Goal: Navigation & Orientation: Find specific page/section

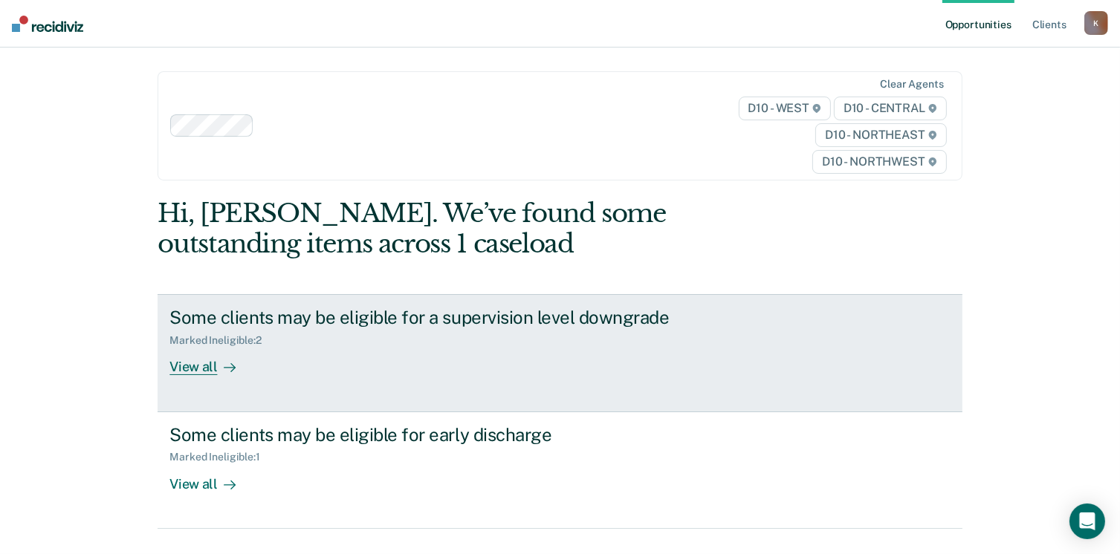
click at [193, 373] on div "View all" at bounding box center [210, 361] width 83 height 29
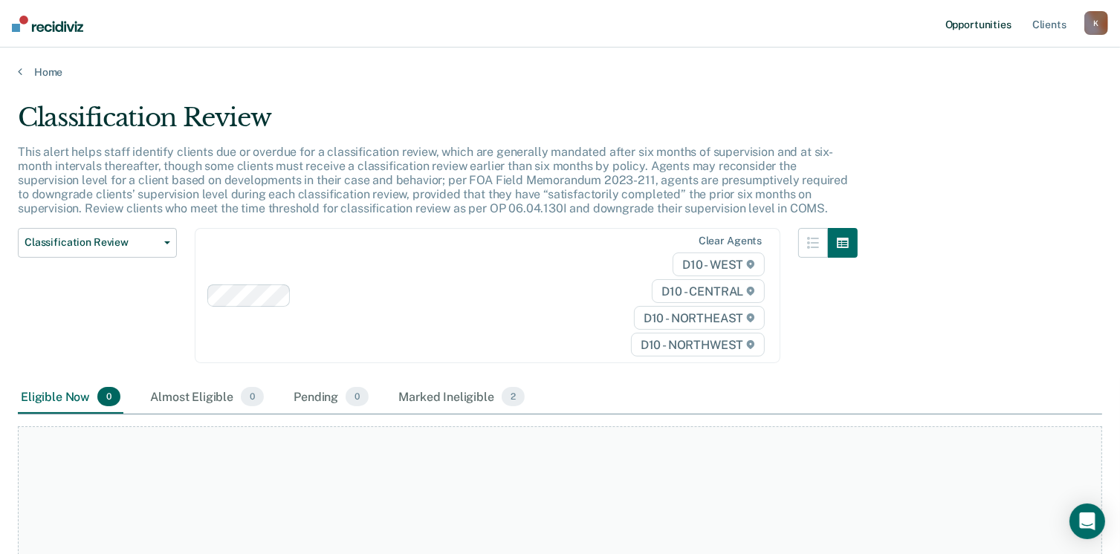
click at [996, 28] on link "Opportunities" at bounding box center [978, 24] width 72 height 48
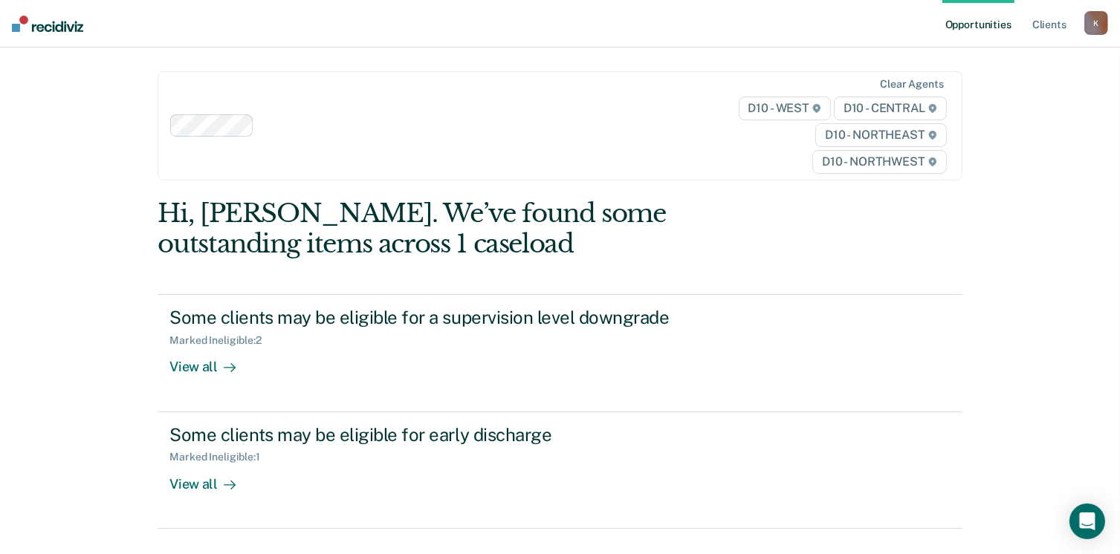
scroll to position [65, 0]
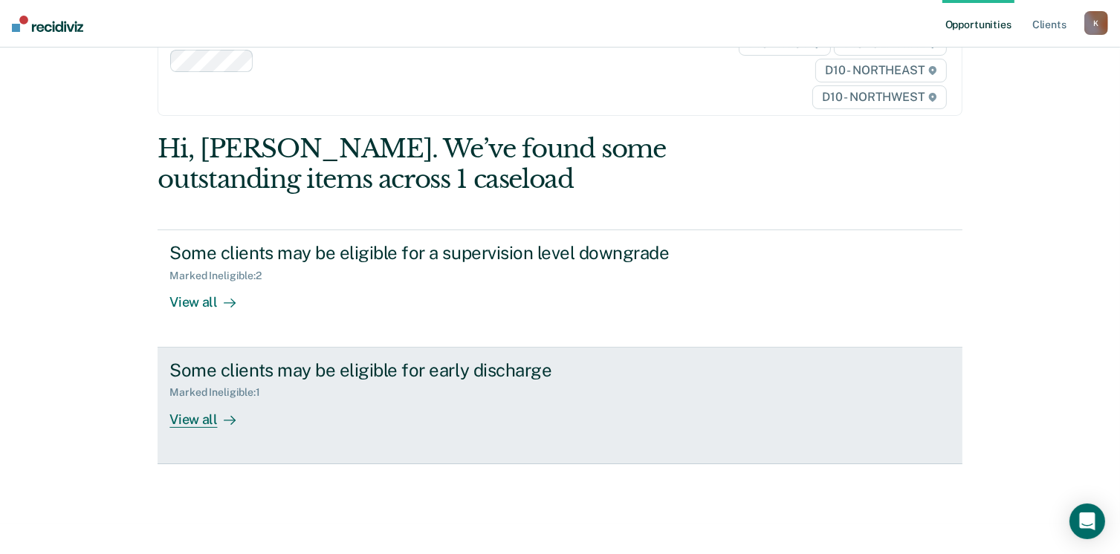
click at [209, 418] on div "View all" at bounding box center [210, 413] width 83 height 29
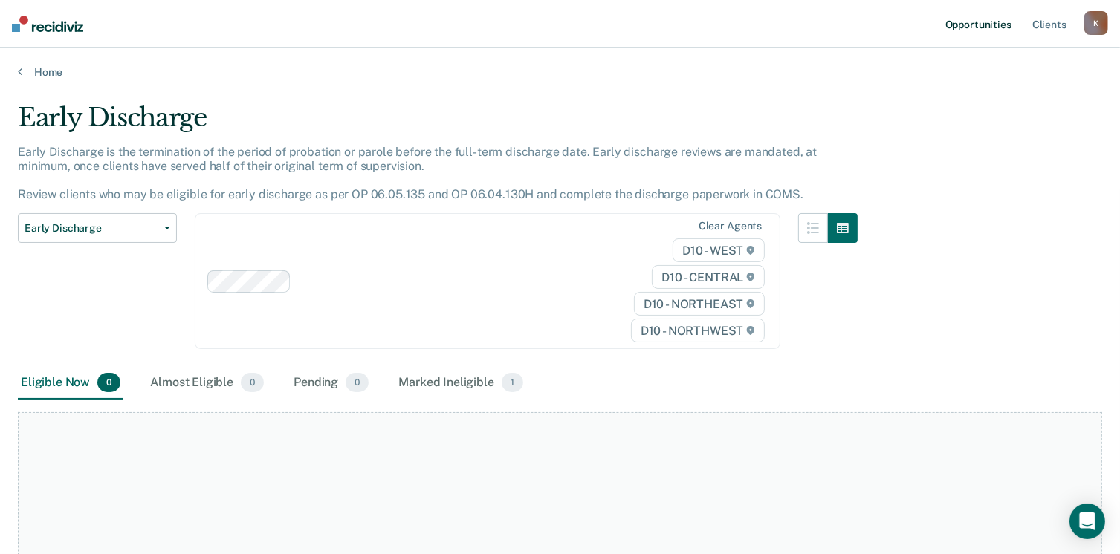
click at [971, 32] on link "Opportunities" at bounding box center [978, 24] width 72 height 48
